Goal: Check status: Check status

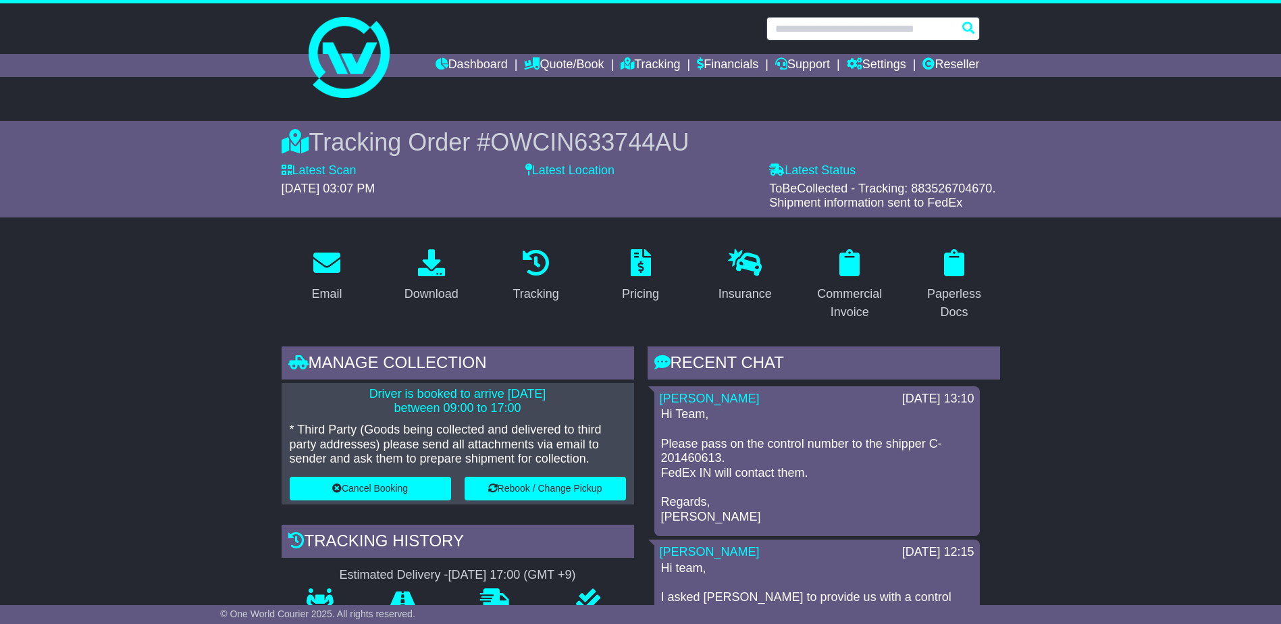
click at [808, 35] on input "text" at bounding box center [872, 29] width 213 height 24
paste input "**********"
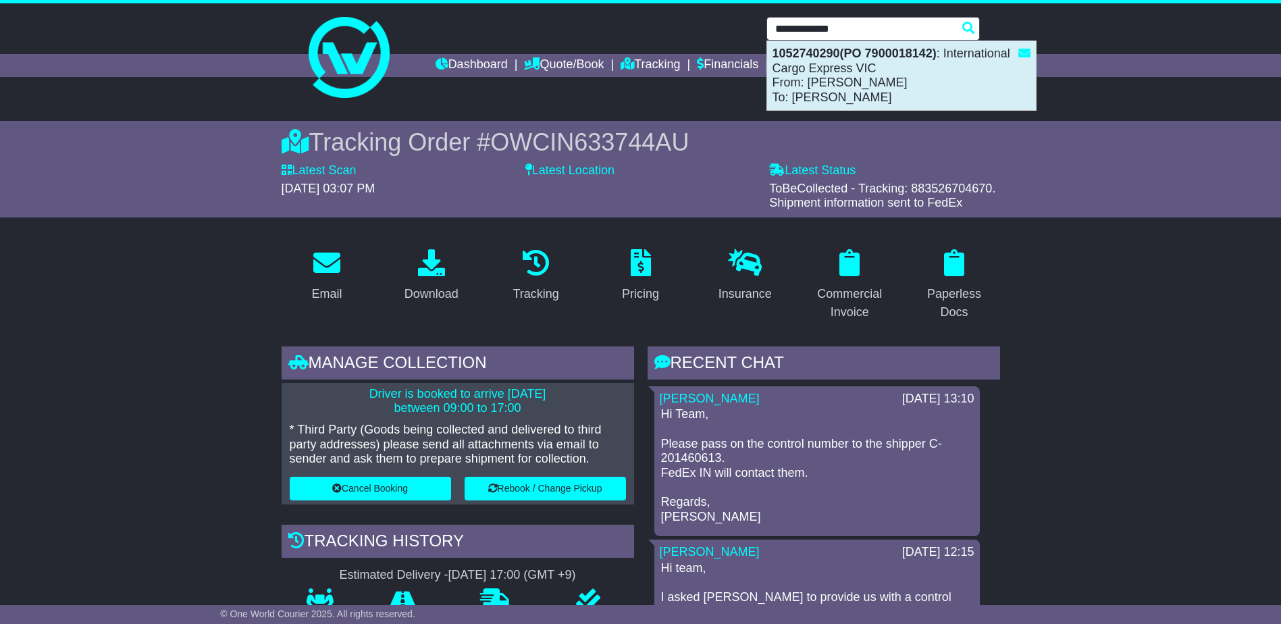
click at [859, 80] on div "1052740290(PO 7900018142) : International Cargo Express VIC From: Harshada Pasa…" at bounding box center [901, 75] width 269 height 69
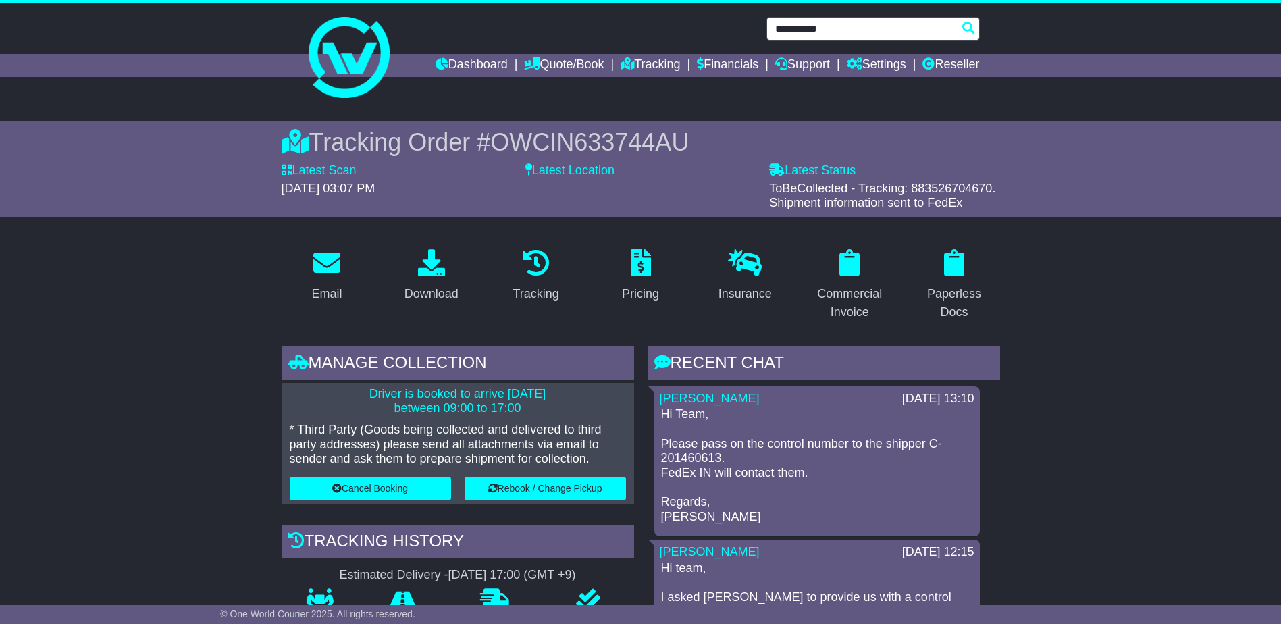
type input "**********"
